Goal: Information Seeking & Learning: Learn about a topic

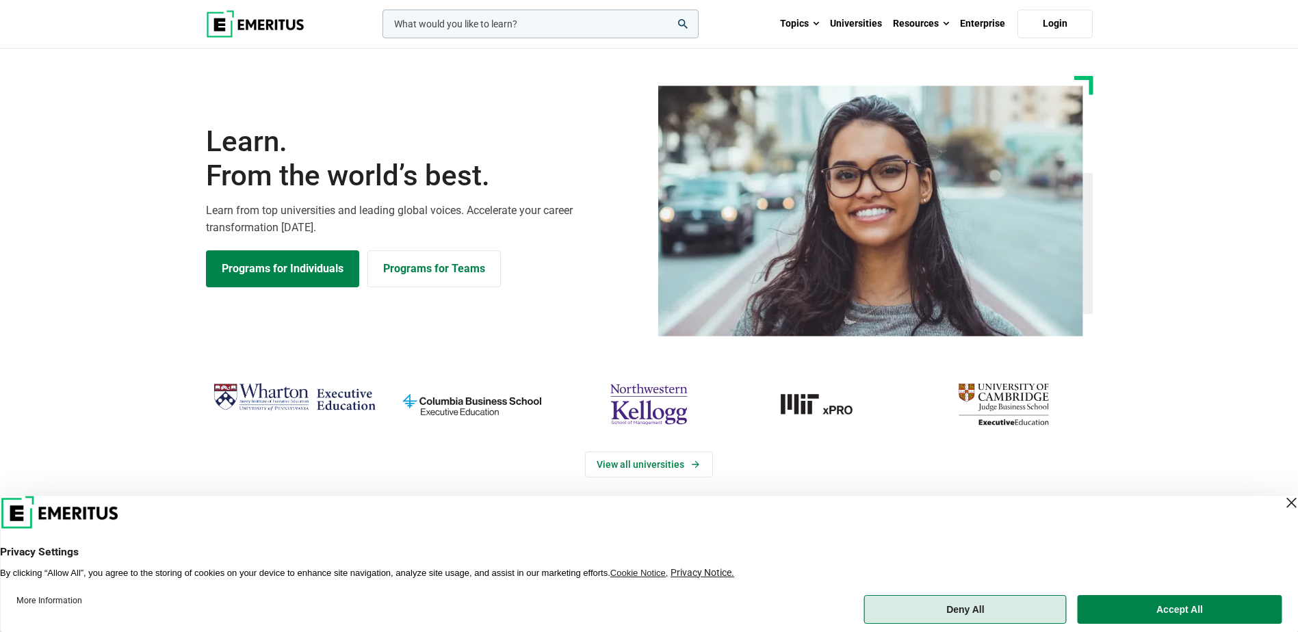
click at [683, 498] on button "Deny All" at bounding box center [965, 609] width 203 height 29
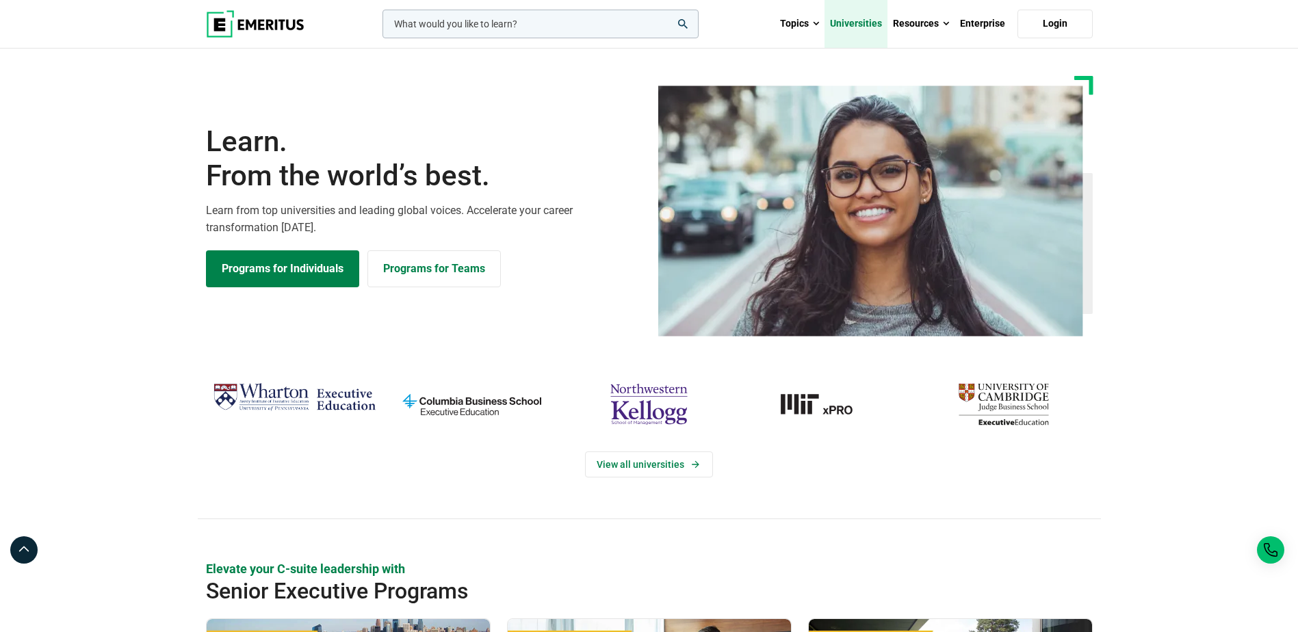
click at [683, 24] on link "Universities" at bounding box center [855, 24] width 63 height 48
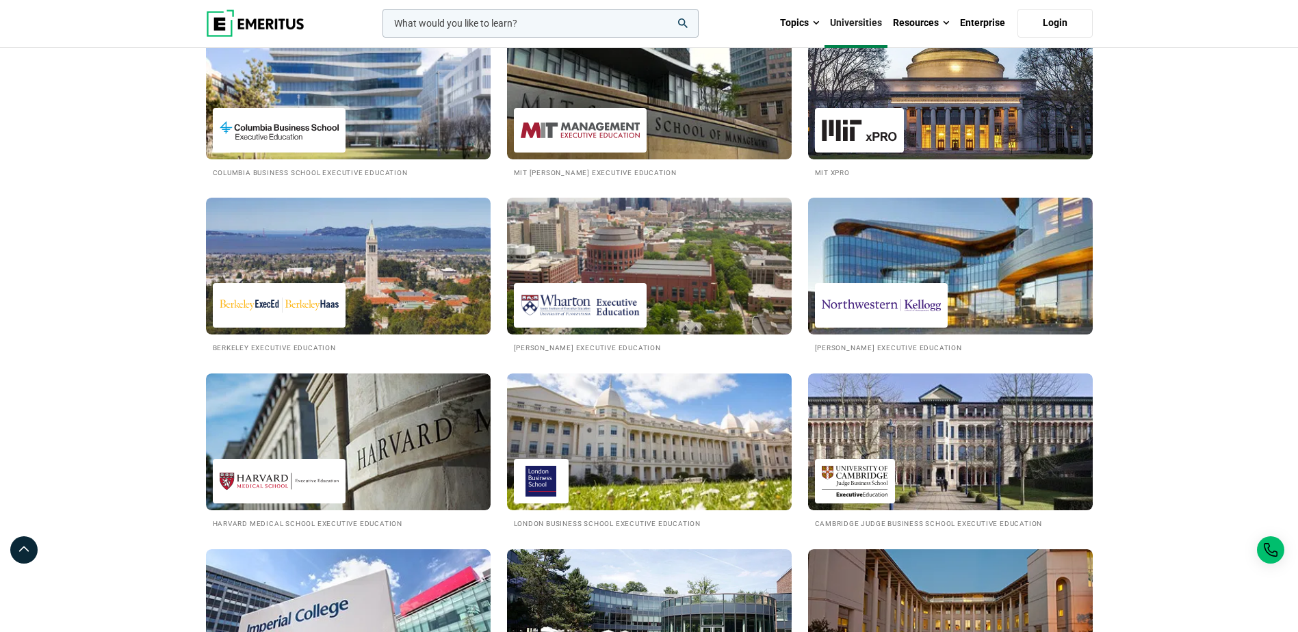
scroll to position [68, 0]
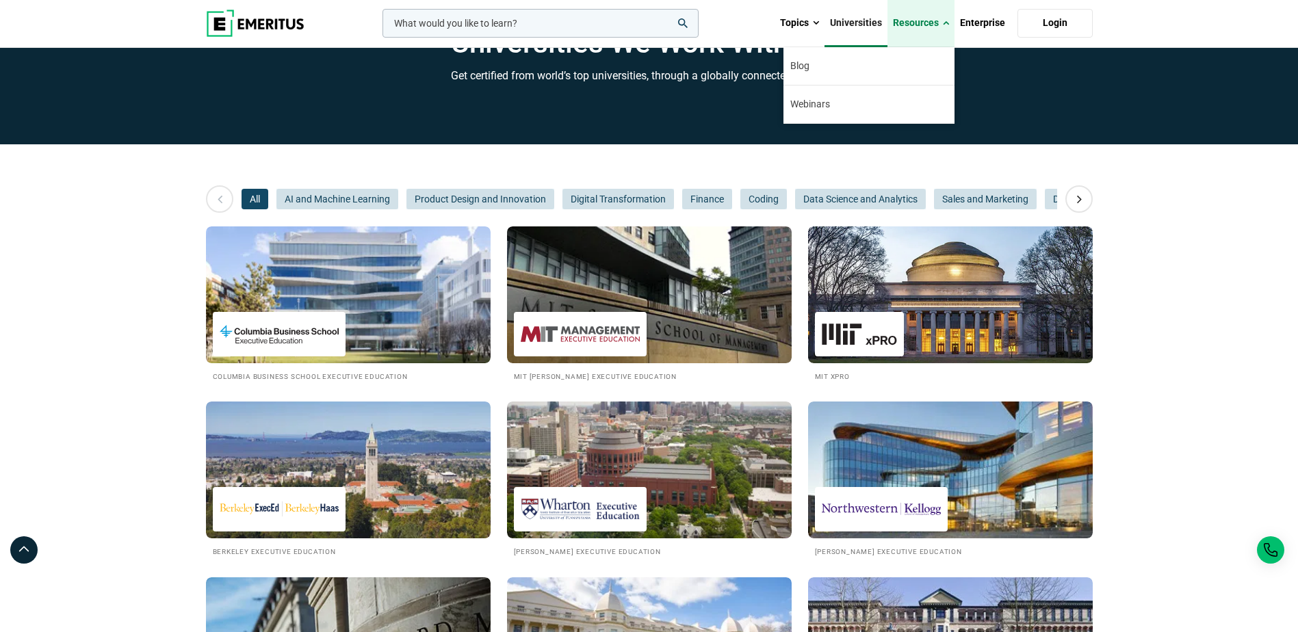
click at [925, 29] on link "Resources" at bounding box center [920, 23] width 67 height 48
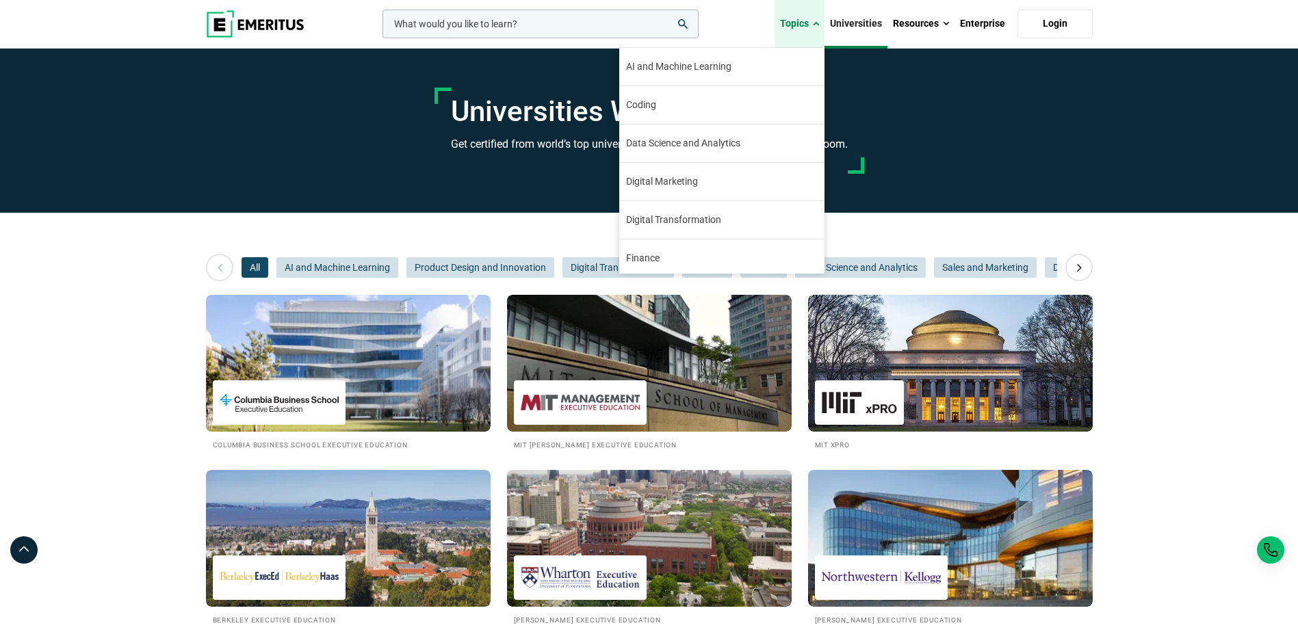
click at [792, 31] on link "Topics" at bounding box center [799, 24] width 50 height 48
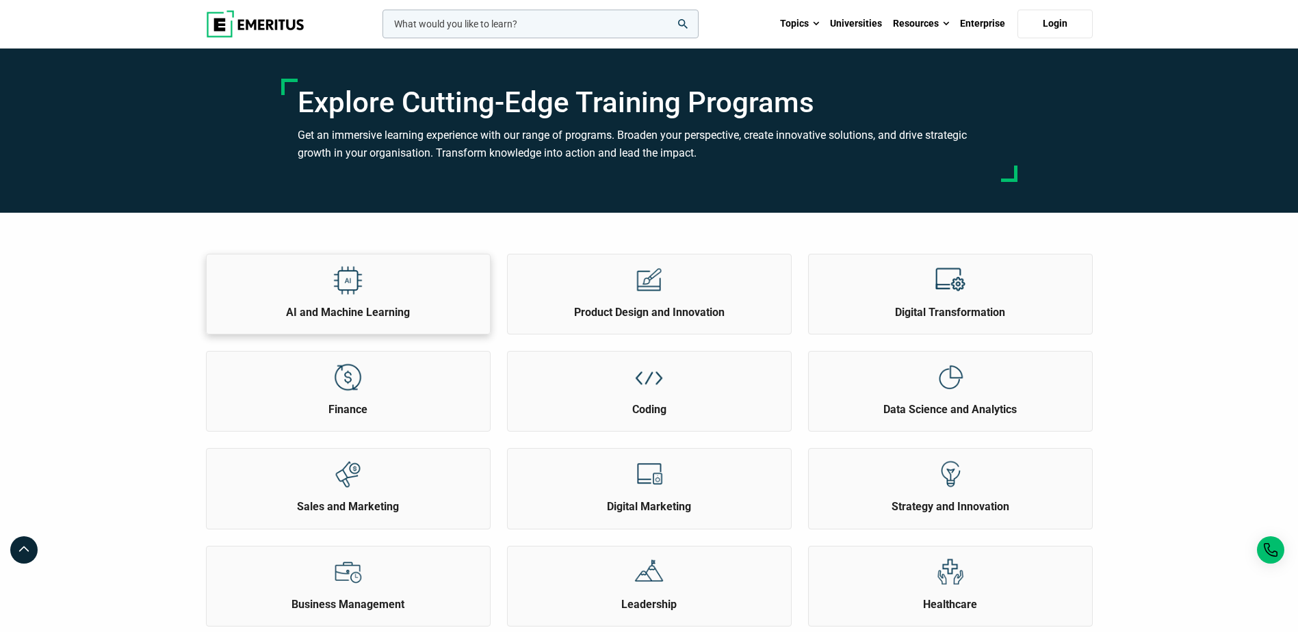
click at [430, 300] on div "AI and Machine Learning" at bounding box center [348, 287] width 283 height 66
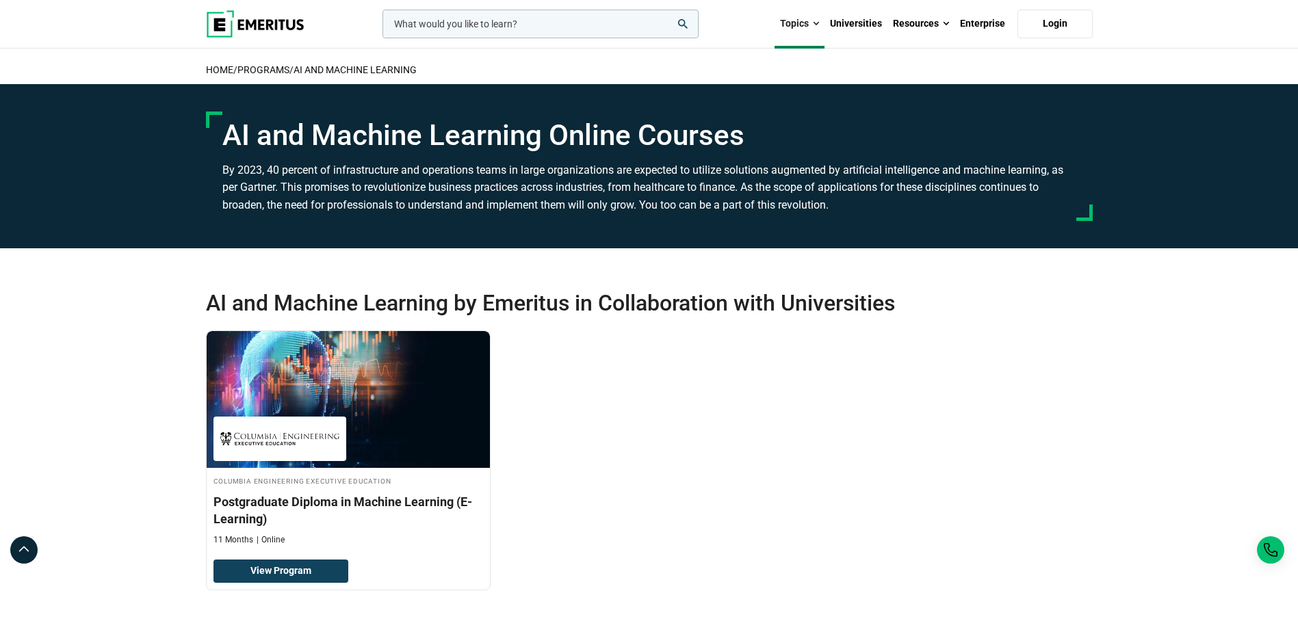
click at [805, 31] on link "Topics" at bounding box center [799, 24] width 50 height 48
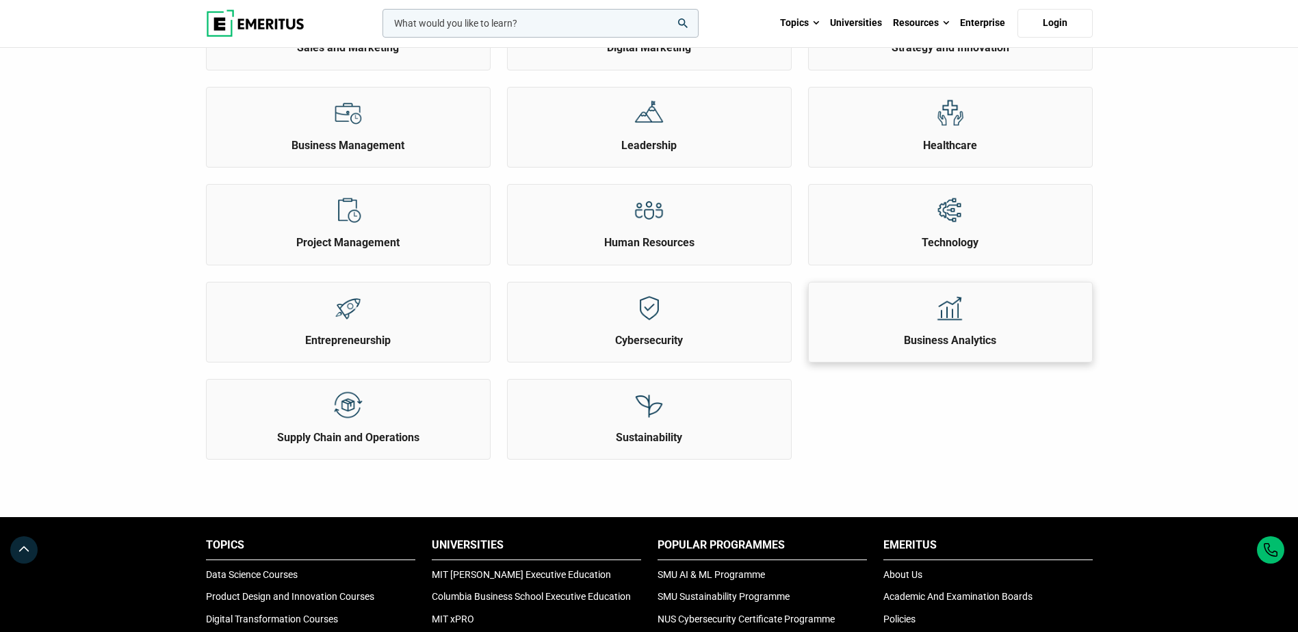
scroll to position [479, 0]
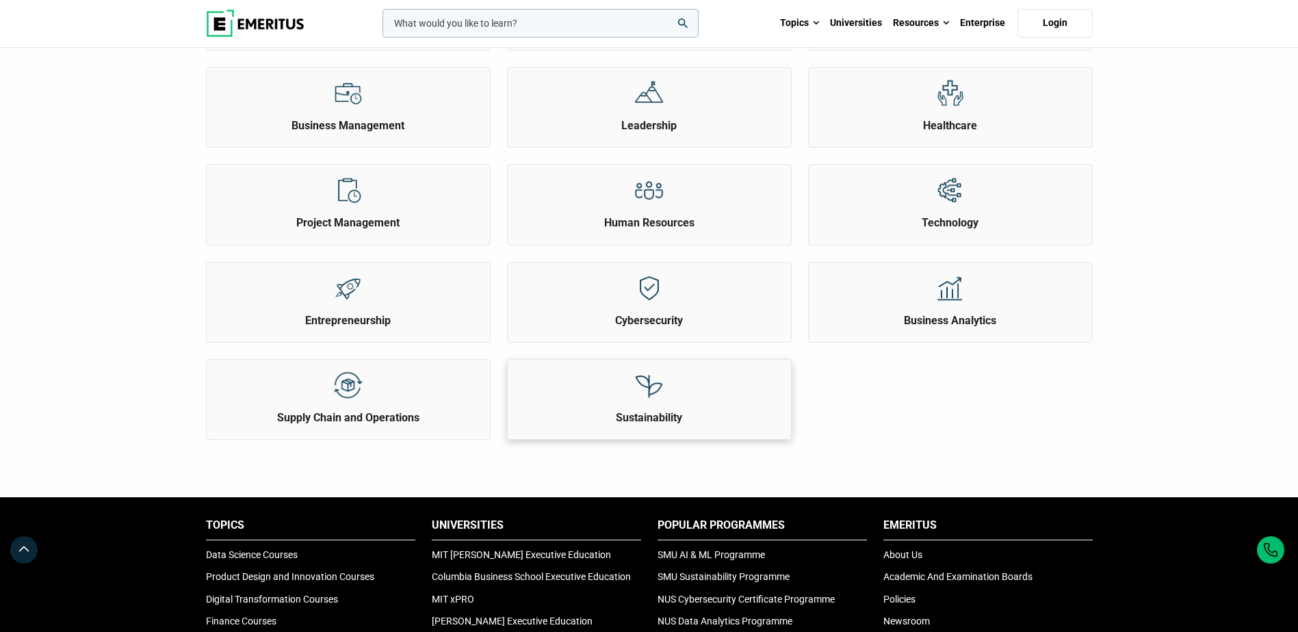
click at [677, 389] on div "Sustainability" at bounding box center [649, 393] width 283 height 66
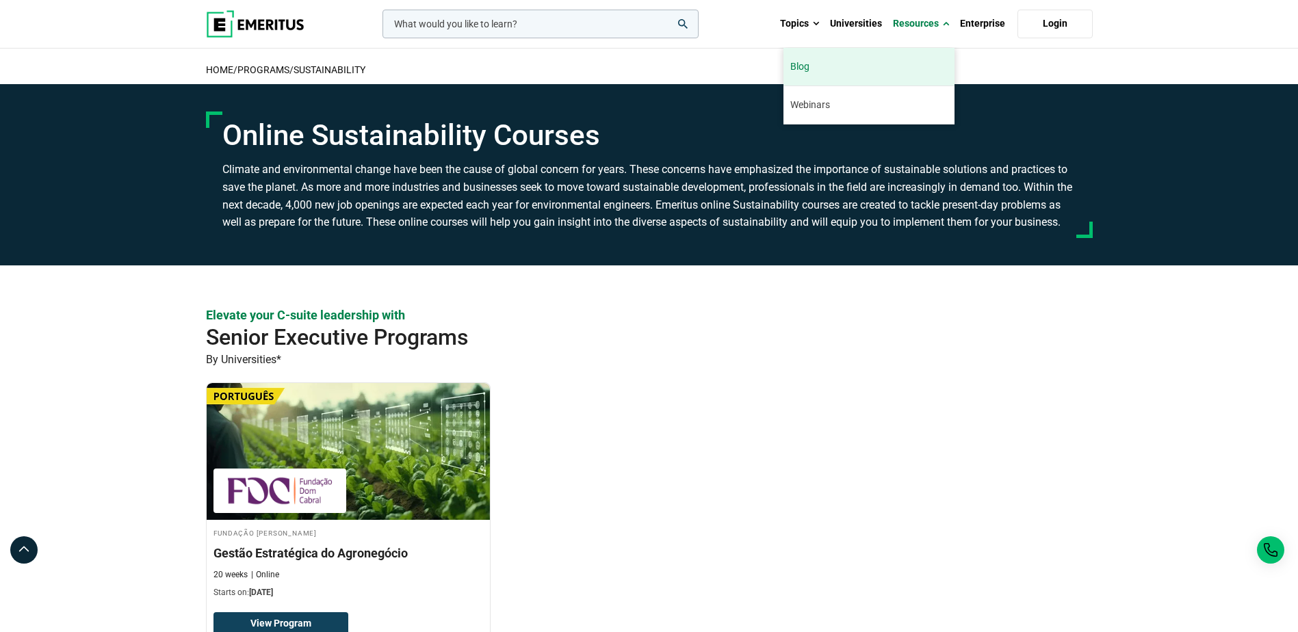
click at [805, 67] on link "Blog" at bounding box center [868, 67] width 171 height 38
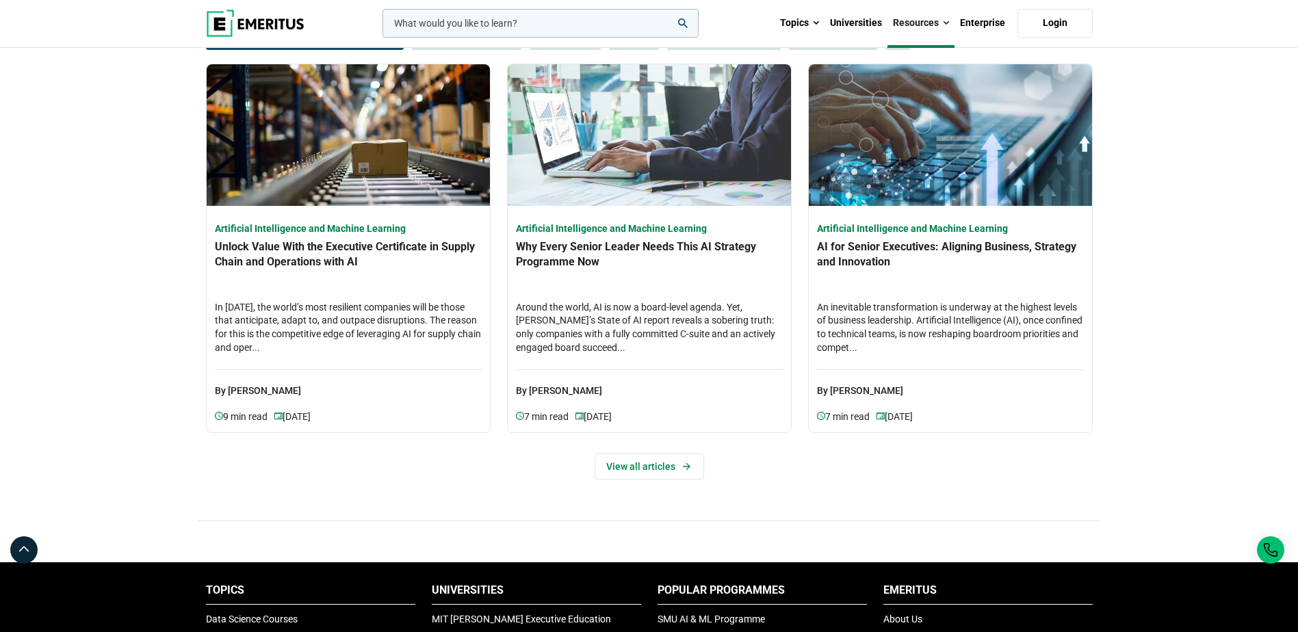
scroll to position [684, 0]
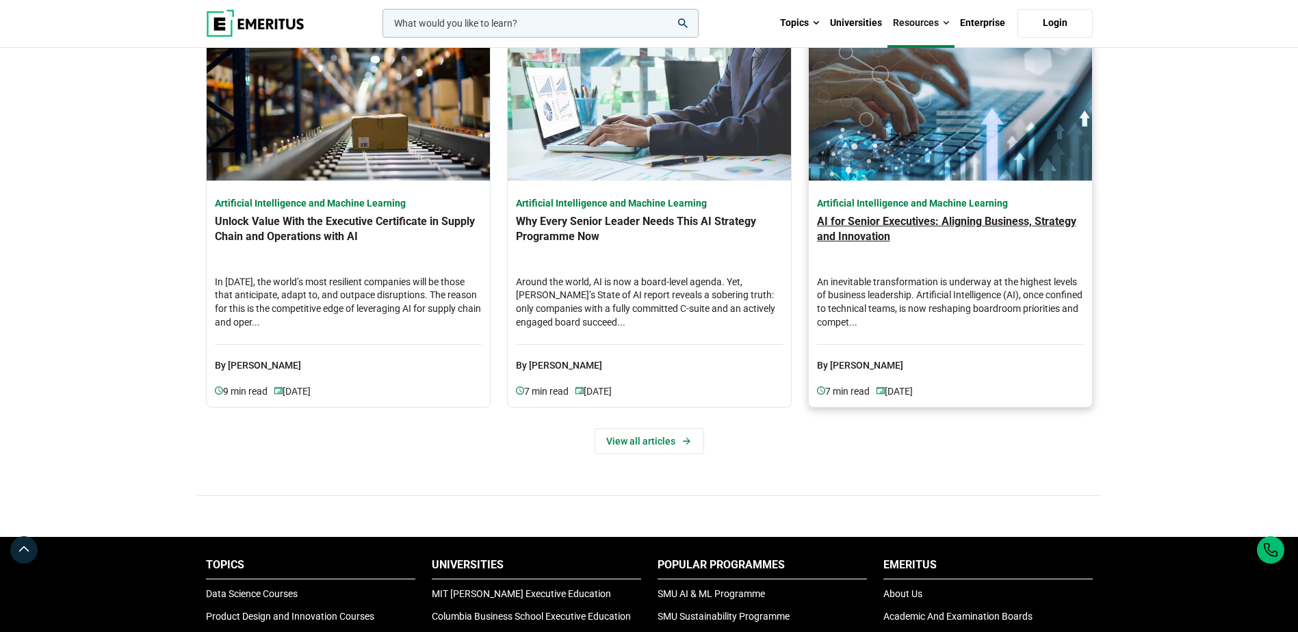
click at [854, 220] on h4 "AI for Senior Executives: Aligning Business, Strategy and Innovation" at bounding box center [950, 238] width 267 height 48
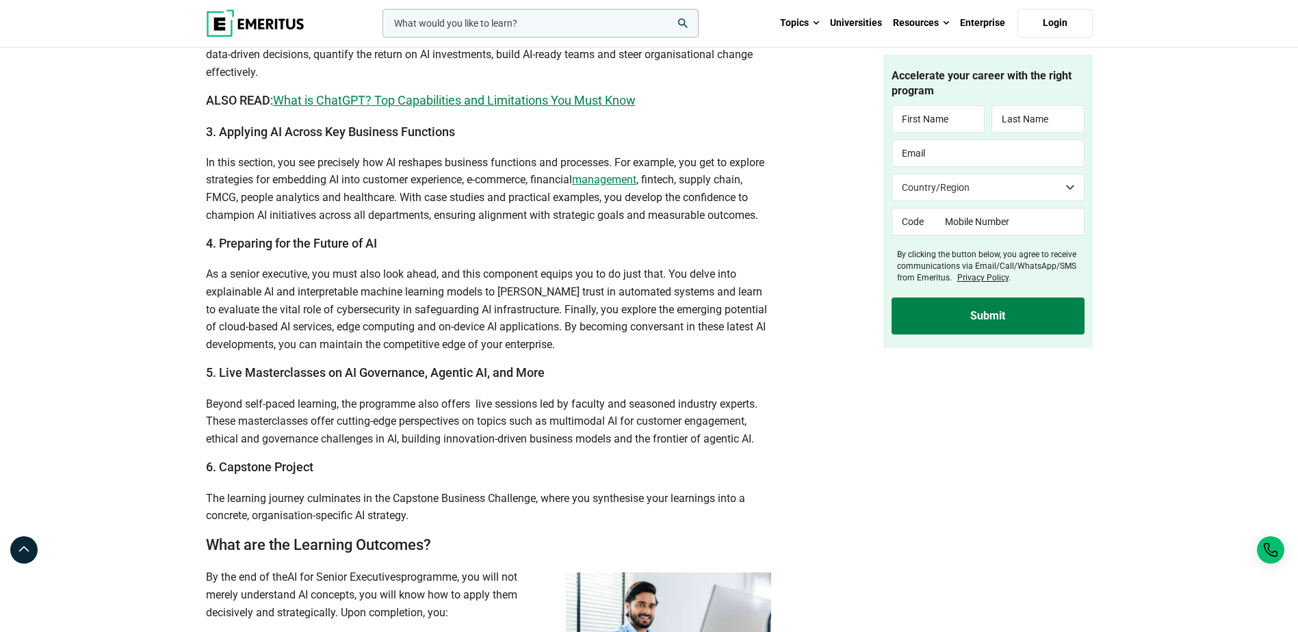
scroll to position [2326, 0]
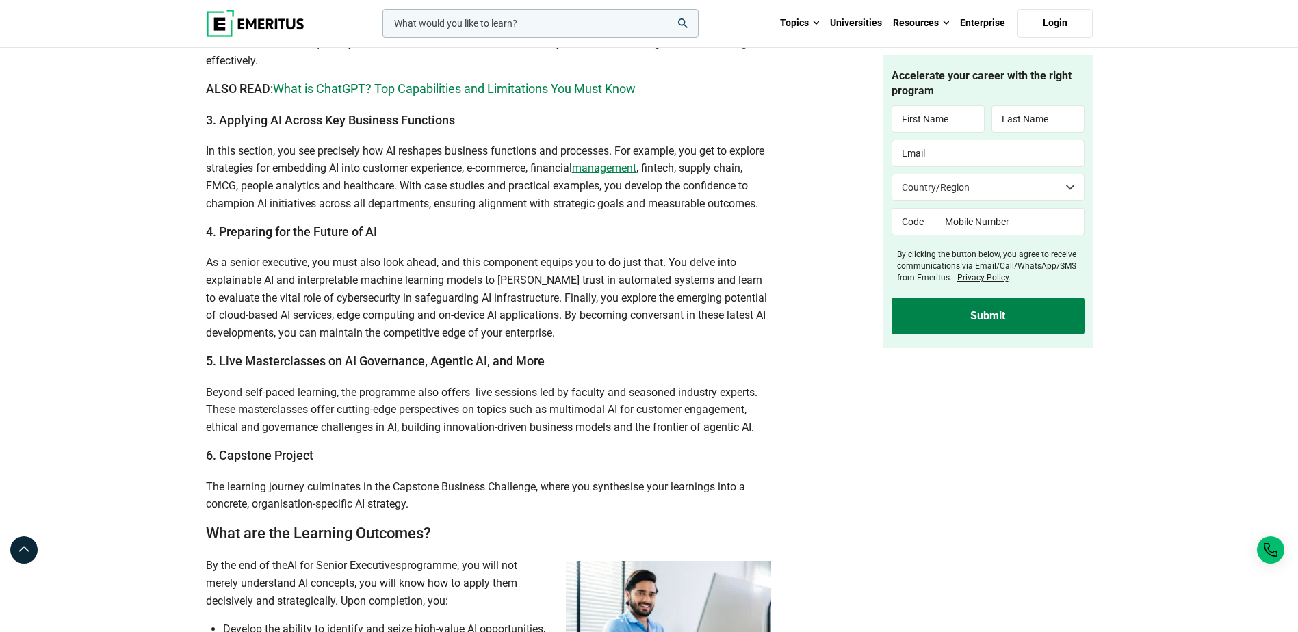
click at [543, 96] on span "What is ChatGPT? Top Capabilities and Limitations You Must Know" at bounding box center [454, 88] width 363 height 14
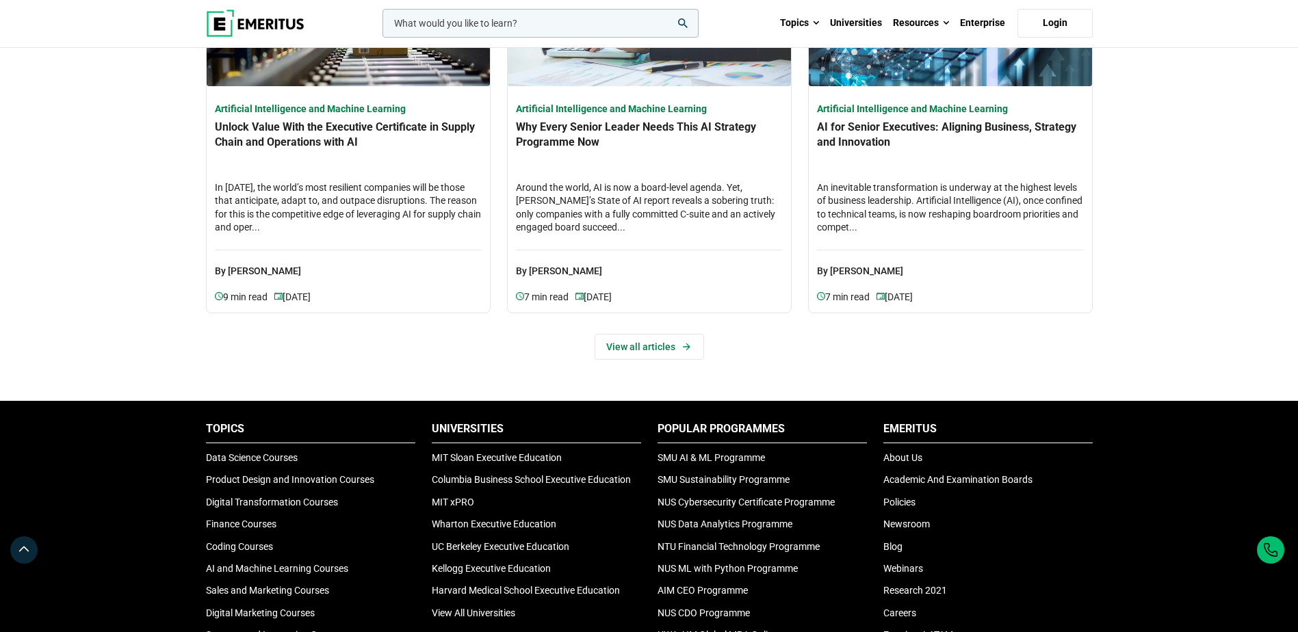
scroll to position [4310, 0]
